Goal: Transaction & Acquisition: Book appointment/travel/reservation

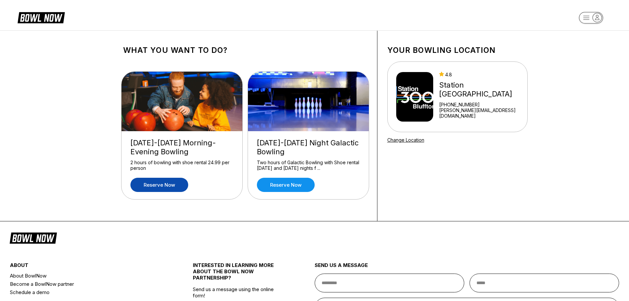
click at [153, 184] on link "Reserve now" at bounding box center [159, 185] width 58 height 14
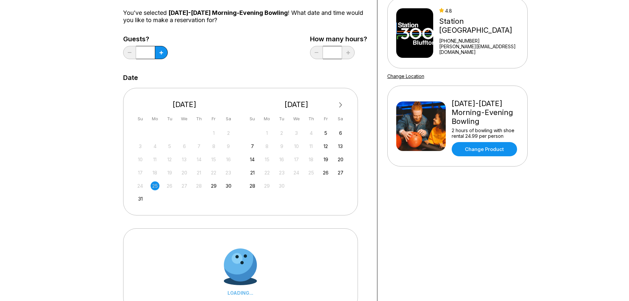
scroll to position [66, 0]
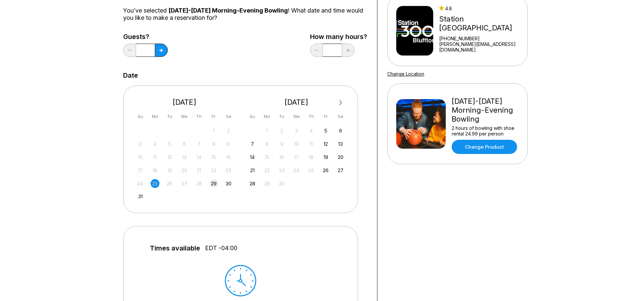
click at [217, 184] on div "29" at bounding box center [213, 183] width 9 height 9
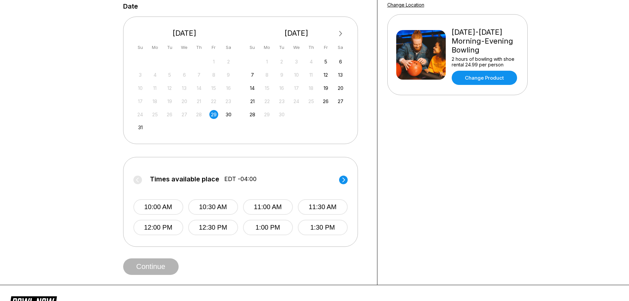
scroll to position [132, 0]
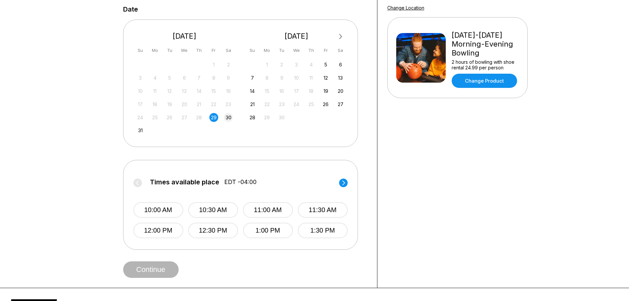
click at [231, 116] on div "30" at bounding box center [228, 117] width 9 height 9
click at [140, 131] on div "31" at bounding box center [140, 130] width 9 height 9
click at [347, 178] on icon at bounding box center [343, 182] width 9 height 9
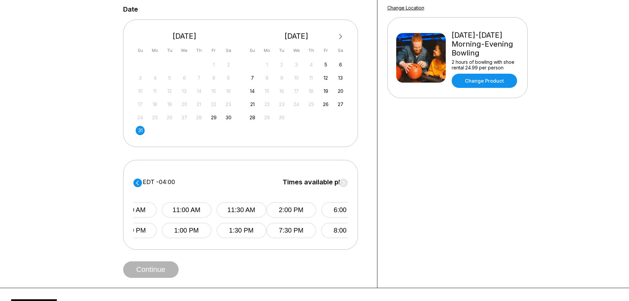
click at [346, 180] on span "Times available place" at bounding box center [317, 181] width 69 height 7
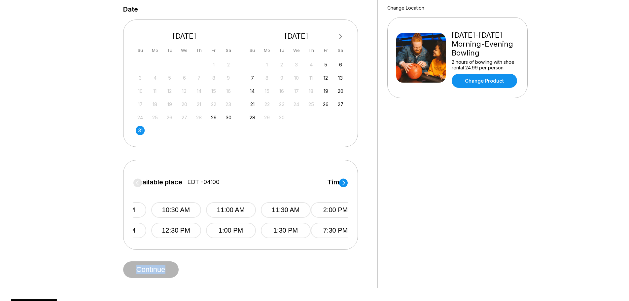
click at [346, 180] on circle at bounding box center [343, 182] width 9 height 9
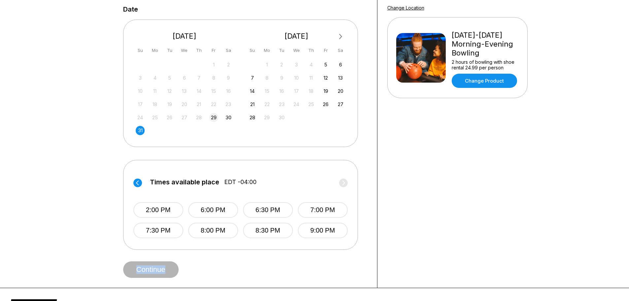
click at [214, 119] on div "29" at bounding box center [213, 117] width 9 height 9
click at [347, 181] on circle at bounding box center [343, 182] width 9 height 9
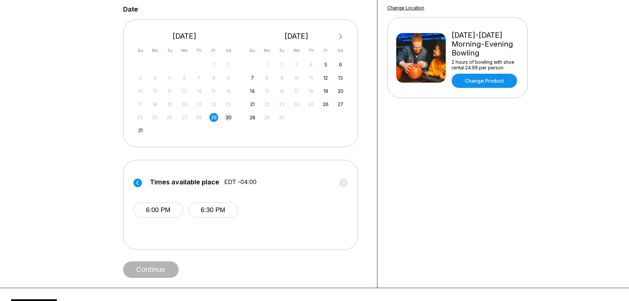
click at [229, 117] on div "30" at bounding box center [228, 117] width 9 height 9
click at [343, 180] on label "Times available place EDT -04:00" at bounding box center [240, 183] width 214 height 11
click at [139, 129] on div "31" at bounding box center [140, 130] width 9 height 9
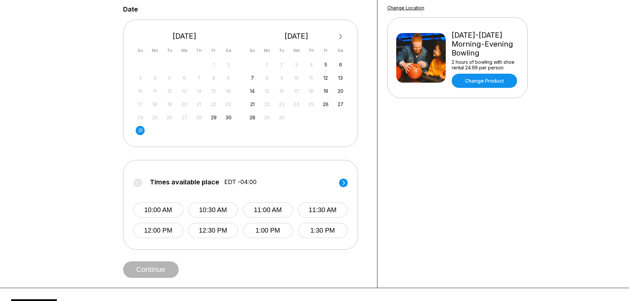
click at [345, 178] on icon at bounding box center [343, 182] width 9 height 9
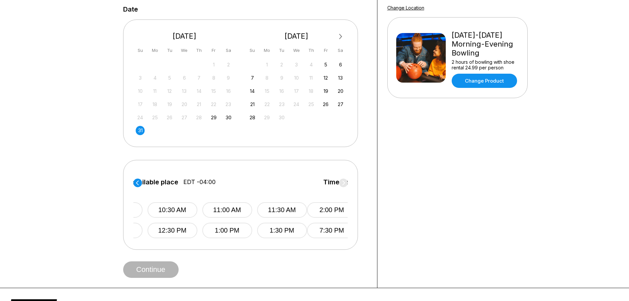
click at [345, 178] on label "Times available place EDT -04:00" at bounding box center [414, 183] width 214 height 11
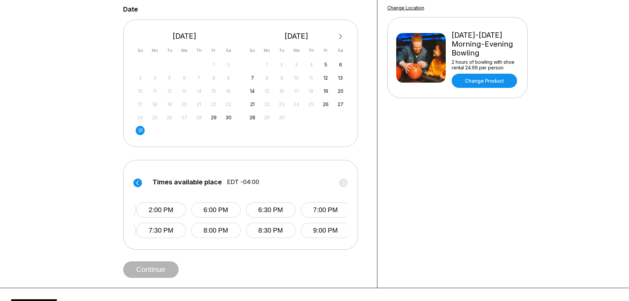
click at [345, 178] on label "Times available place EDT -04:00" at bounding box center [243, 183] width 214 height 11
click at [325, 64] on div "5" at bounding box center [325, 64] width 9 height 9
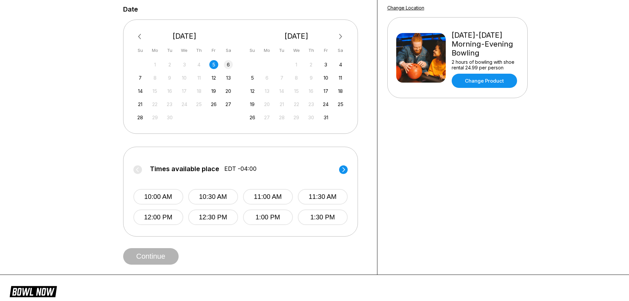
click at [232, 65] on div "6" at bounding box center [228, 64] width 9 height 9
click at [137, 80] on div "7" at bounding box center [140, 77] width 9 height 9
click at [349, 167] on div "Times available place EDT -04:00 10:00 AM 10:30 AM 11:00 AM 11:30 AM 12:00 PM 1…" at bounding box center [240, 192] width 235 height 90
click at [342, 169] on circle at bounding box center [343, 169] width 9 height 9
click at [342, 170] on label "Times available place EDT -04:00" at bounding box center [245, 170] width 214 height 11
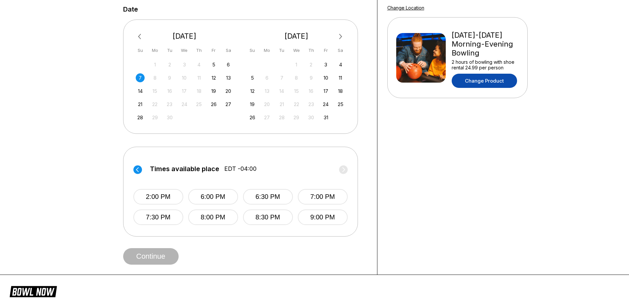
click at [466, 74] on link "Change Product" at bounding box center [484, 81] width 65 height 14
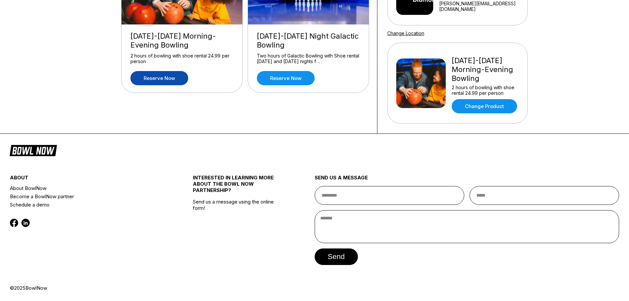
scroll to position [0, 0]
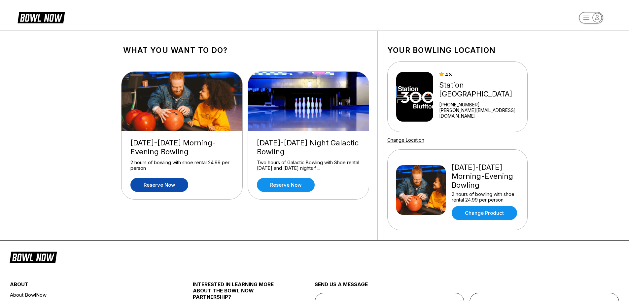
click at [293, 174] on div "[DATE]-[DATE] Night Galactic Bowling Two hours of Galactic Bowling with Shoe re…" at bounding box center [308, 165] width 121 height 68
click at [291, 182] on link "Reserve now" at bounding box center [286, 185] width 58 height 14
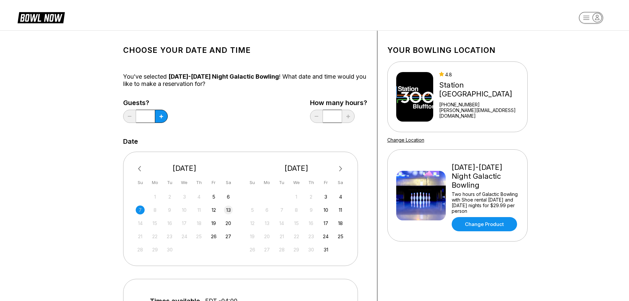
click at [226, 208] on div "13" at bounding box center [228, 209] width 9 height 9
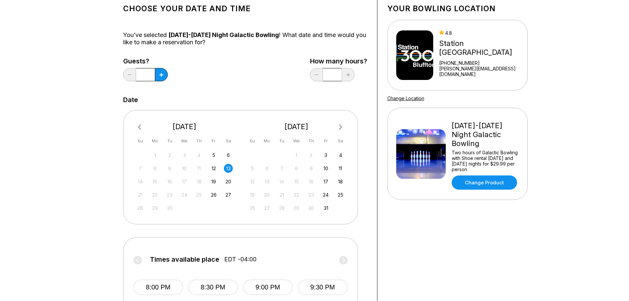
scroll to position [33, 0]
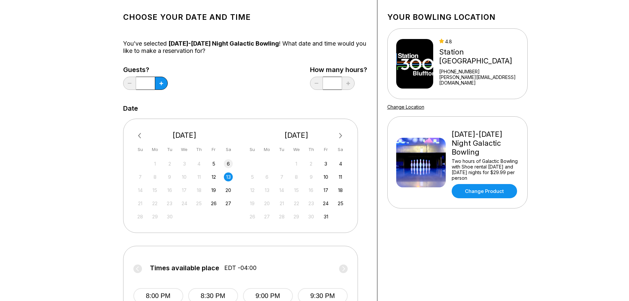
click at [228, 160] on div "6" at bounding box center [228, 163] width 9 height 9
click at [155, 83] on input "*" at bounding box center [145, 83] width 19 height 13
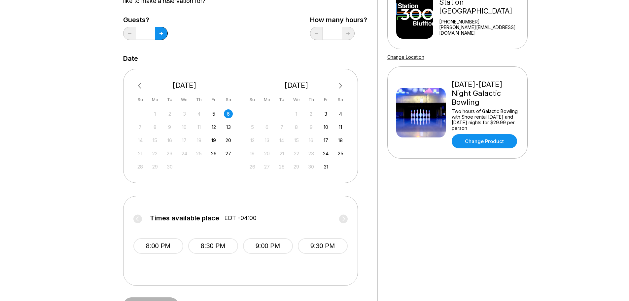
scroll to position [132, 0]
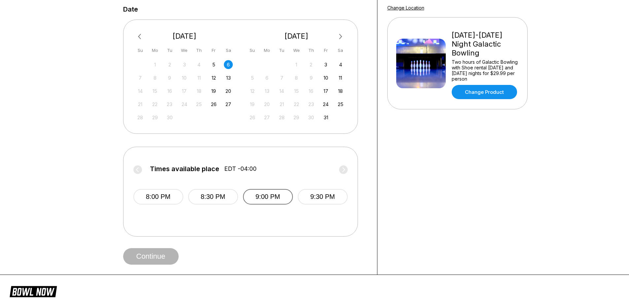
click at [274, 198] on button "9:00 PM" at bounding box center [268, 197] width 50 height 16
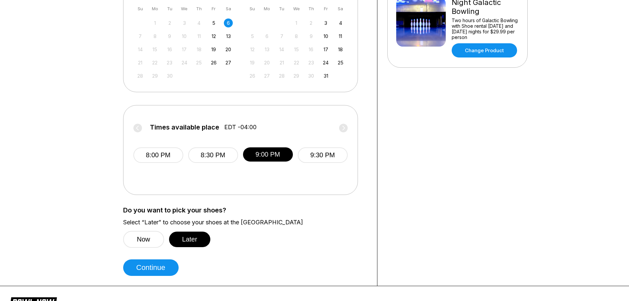
scroll to position [264, 0]
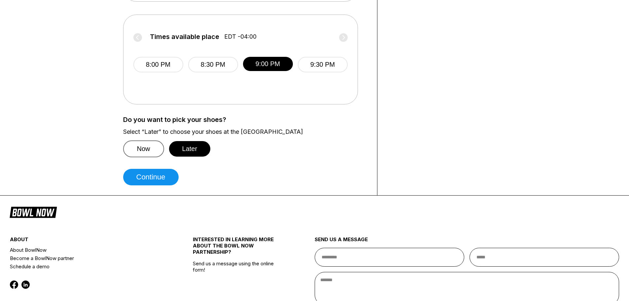
click at [154, 143] on button "Now" at bounding box center [143, 148] width 41 height 17
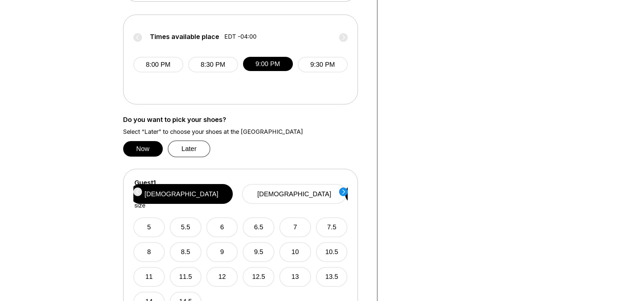
click at [180, 143] on button "Later" at bounding box center [189, 148] width 43 height 17
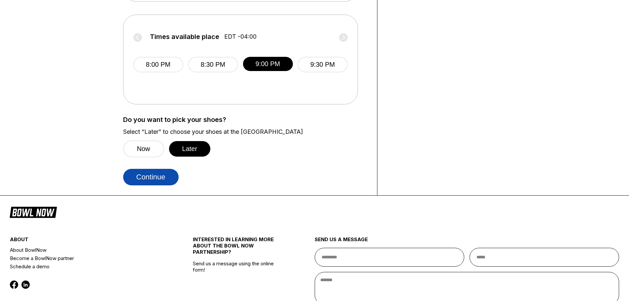
click at [171, 181] on button "Continue" at bounding box center [150, 177] width 55 height 17
select select "**"
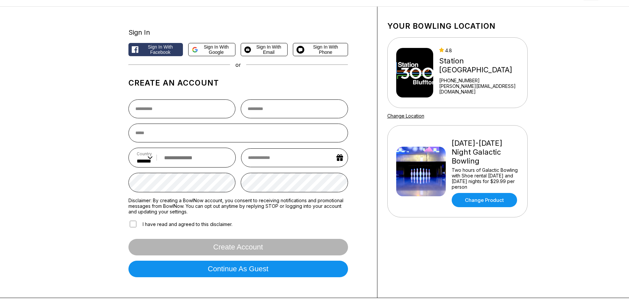
scroll to position [0, 0]
